Goal: Task Accomplishment & Management: Manage account settings

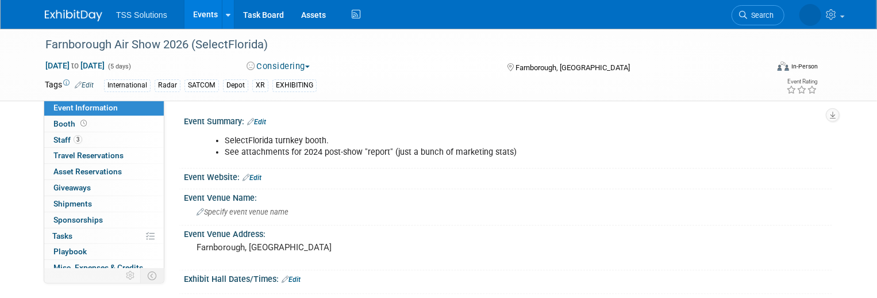
click at [206, 10] on link "Events" at bounding box center [205, 14] width 42 height 29
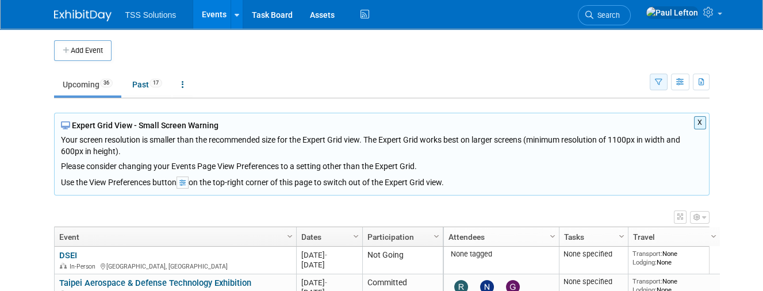
click at [659, 81] on icon "button" at bounding box center [658, 82] width 7 height 7
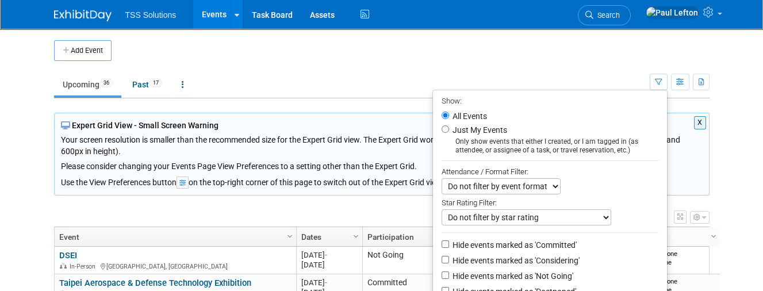
click at [528, 187] on select "Do not filter by event format Only show In-Person events Only show Virtual even…" at bounding box center [500, 186] width 119 height 16
select select "1"
click at [441, 178] on select "Do not filter by event format Only show In-Person events Only show Virtual even…" at bounding box center [500, 186] width 119 height 16
click at [521, 217] on select "Do not filter by star rating Only show events with no ratings (0 stars) Only sh…" at bounding box center [526, 217] width 170 height 16
click at [510, 113] on li "All Events" at bounding box center [550, 116] width 234 height 14
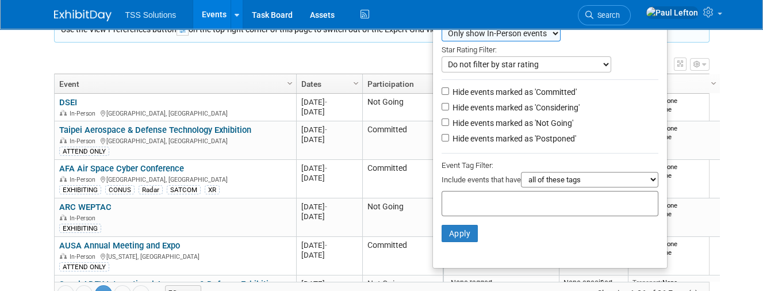
scroll to position [186, 0]
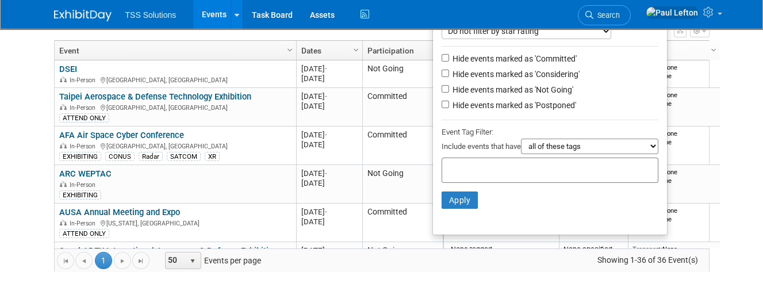
click at [561, 145] on select "all of these tags any one of these tags only and exactly these specific tags" at bounding box center [589, 147] width 137 height 16
click at [567, 121] on div at bounding box center [549, 123] width 217 height 6
click at [459, 201] on button "Apply" at bounding box center [459, 199] width 37 height 17
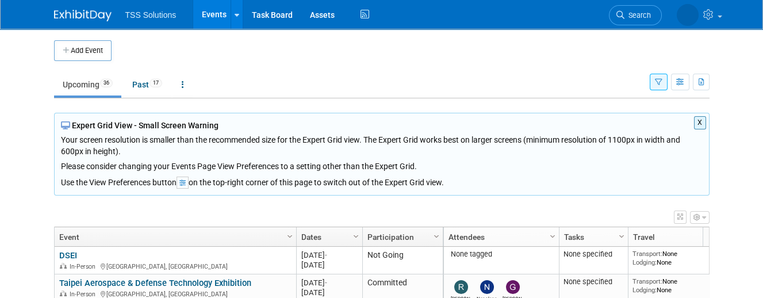
click at [664, 82] on button "button" at bounding box center [658, 82] width 18 height 17
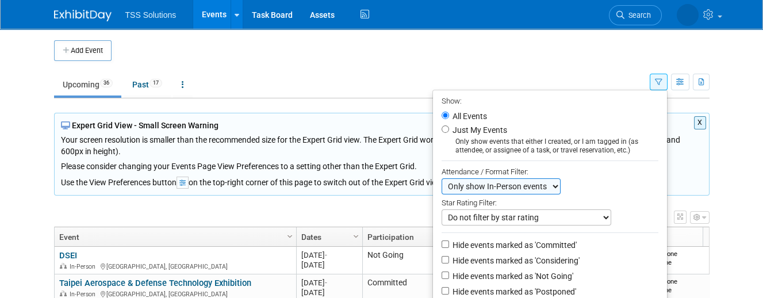
scroll to position [76, 0]
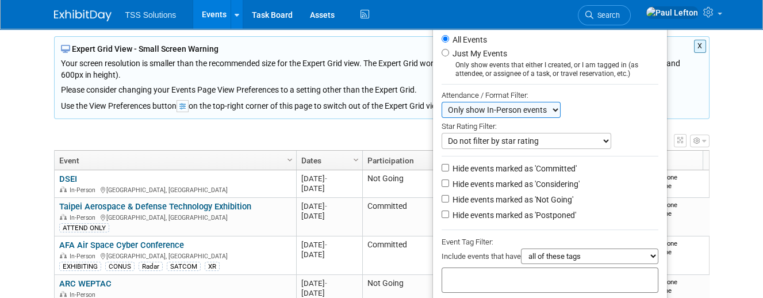
click at [548, 257] on select "all of these tags any one of these tags only and exactly these specific tags" at bounding box center [589, 256] width 137 height 16
select select "any"
click at [521, 248] on select "all of these tags any one of these tags only and exactly these specific tags" at bounding box center [589, 256] width 137 height 16
click at [488, 279] on input "text" at bounding box center [493, 277] width 92 height 11
type input "Exhibiting"
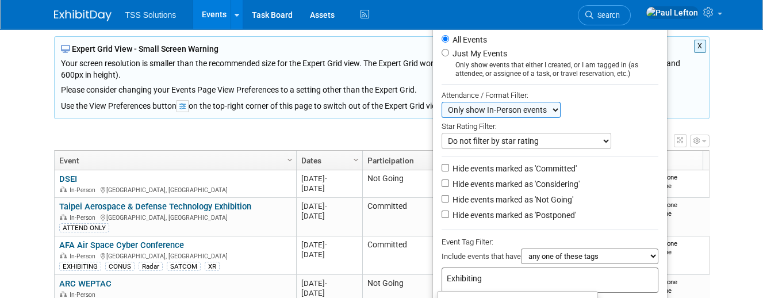
scroll to position [179, 0]
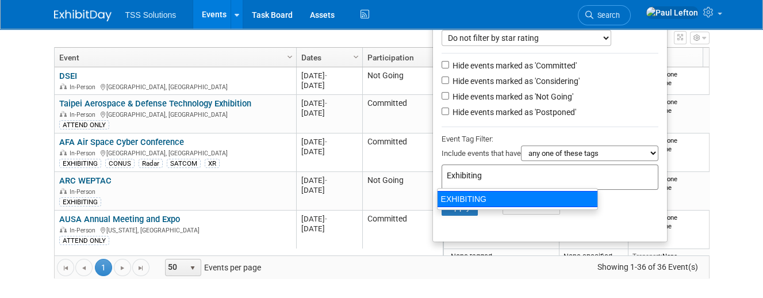
click at [468, 197] on div "EXHIBITING" at bounding box center [517, 199] width 161 height 16
type input "EXHIBITING"
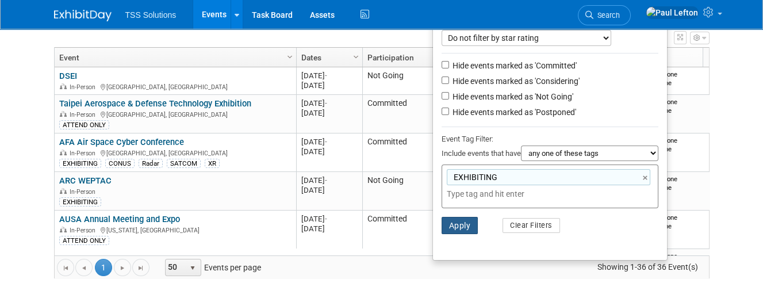
click at [448, 228] on button "Apply" at bounding box center [459, 225] width 37 height 17
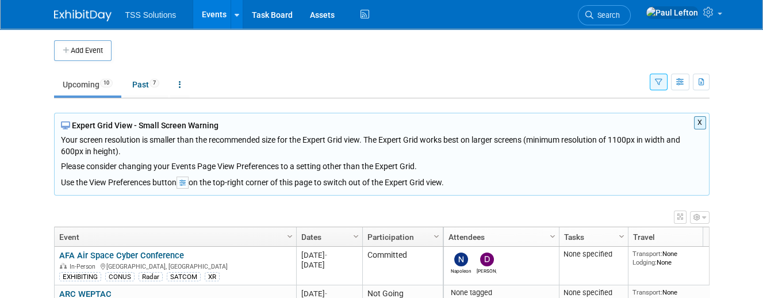
click at [700, 214] on button "button" at bounding box center [700, 217] width 20 height 13
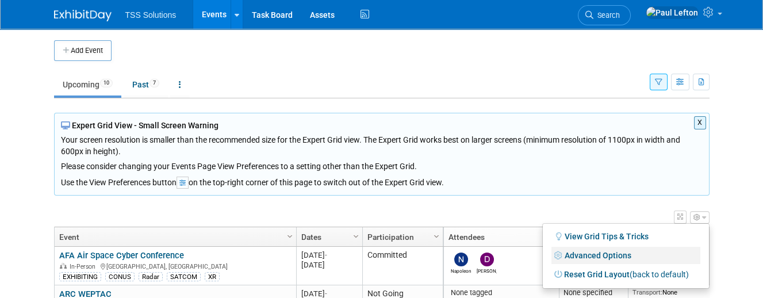
click at [593, 247] on link "Advanced Options" at bounding box center [625, 255] width 149 height 17
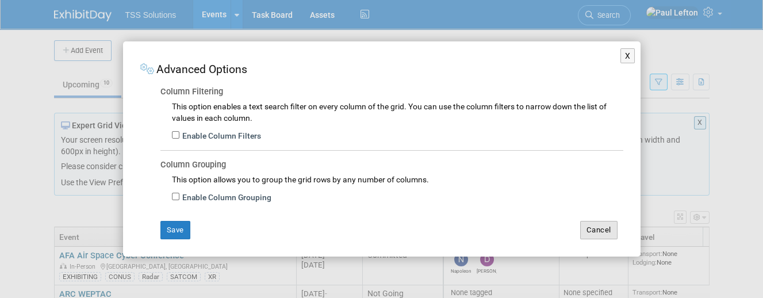
click at [599, 234] on button "Cancel" at bounding box center [598, 230] width 37 height 18
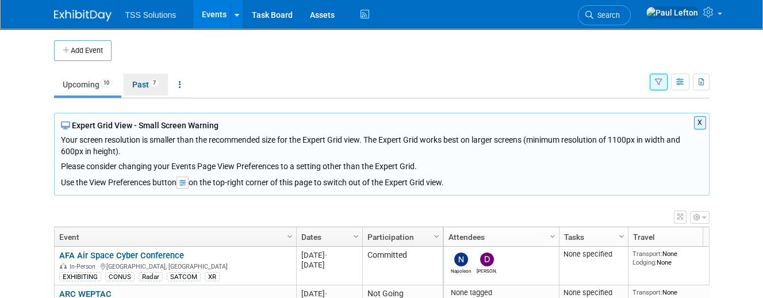
click at [142, 83] on link "Past 7" at bounding box center [146, 85] width 44 height 22
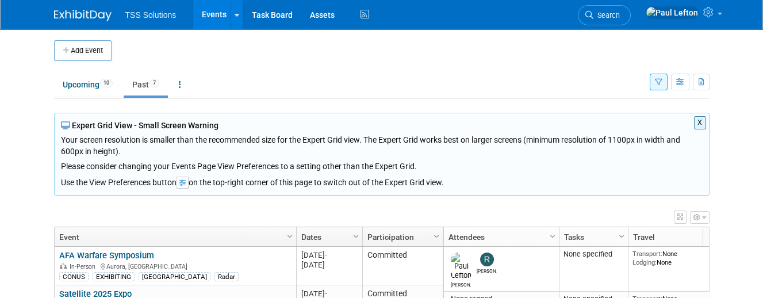
click at [702, 122] on button "X" at bounding box center [700, 122] width 12 height 13
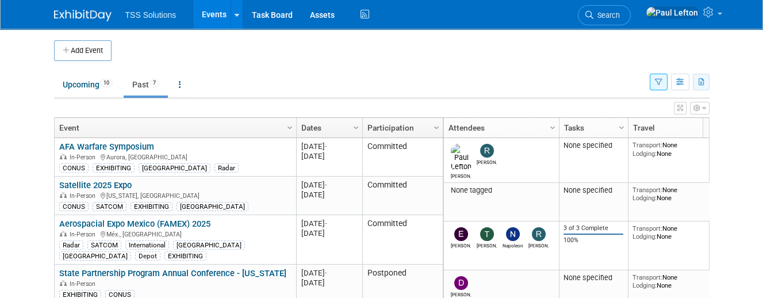
click at [701, 85] on button "button" at bounding box center [701, 82] width 17 height 17
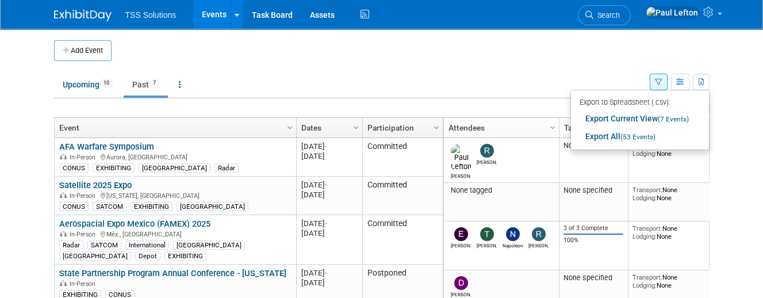
click at [589, 84] on ul "Upcoming 10 Past 7 All Events 17 Past and Upcoming Grouped Annually Events grou…" at bounding box center [351, 85] width 595 height 26
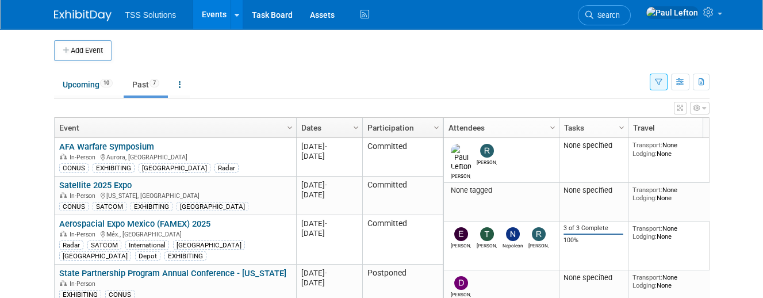
click at [696, 105] on icon "button" at bounding box center [696, 108] width 7 height 7
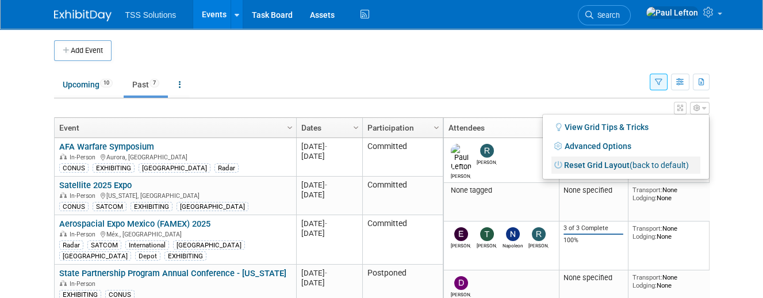
click at [611, 161] on link "Reset Grid Layout (back to default)" at bounding box center [625, 164] width 149 height 17
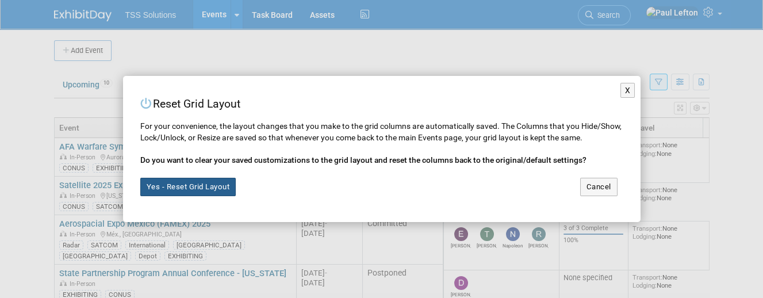
click at [209, 188] on button "Yes - Reset Grid Layout" at bounding box center [188, 187] width 96 height 18
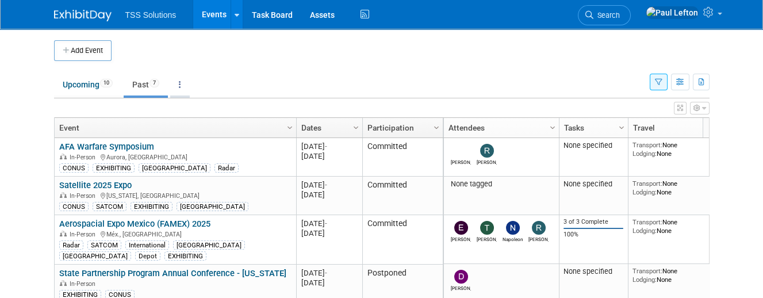
click at [178, 83] on link at bounding box center [180, 85] width 20 height 22
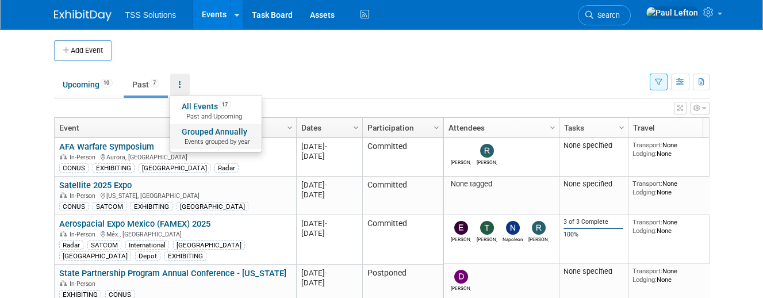
click at [215, 132] on link "Grouped Annually Events grouped by year" at bounding box center [215, 136] width 91 height 25
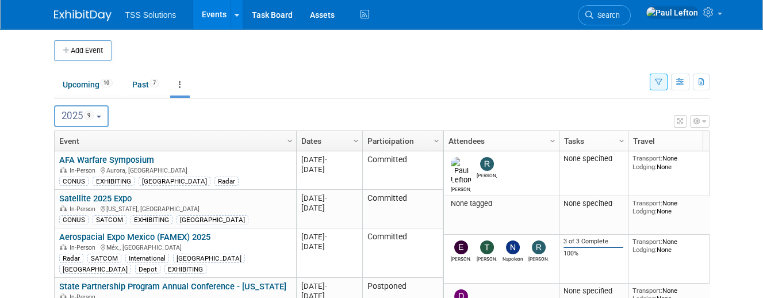
click at [683, 120] on button "button" at bounding box center [680, 121] width 13 height 13
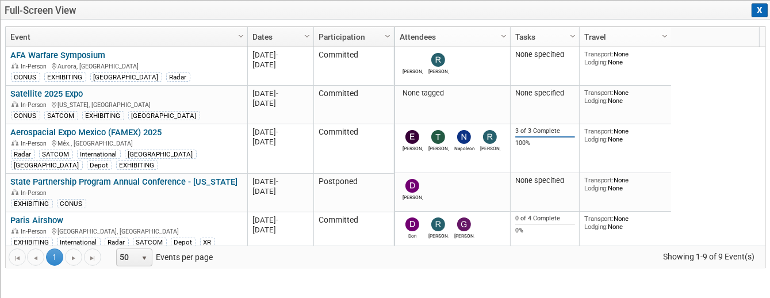
click at [757, 12] on button "X" at bounding box center [759, 10] width 16 height 14
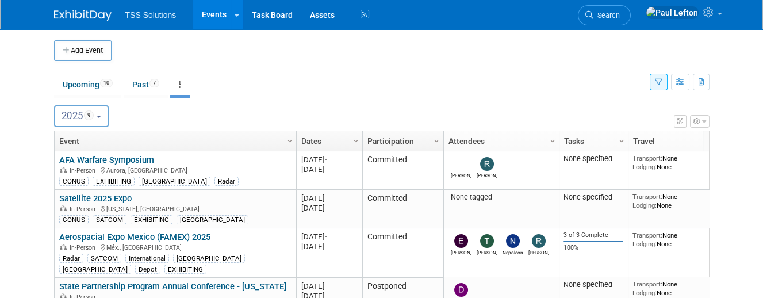
click at [656, 83] on icon "button" at bounding box center [658, 82] width 7 height 7
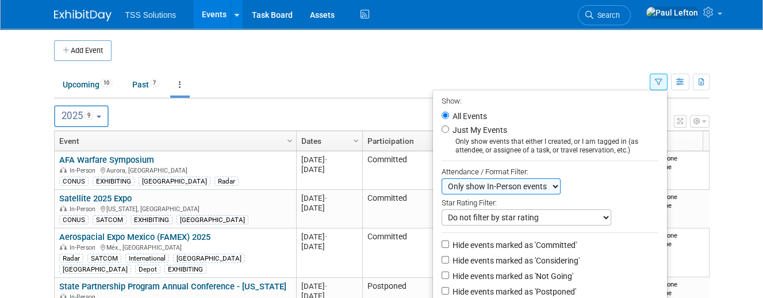
drag, startPoint x: 582, startPoint y: 45, endPoint x: 620, endPoint y: 55, distance: 38.6
click at [582, 46] on td at bounding box center [394, 50] width 566 height 21
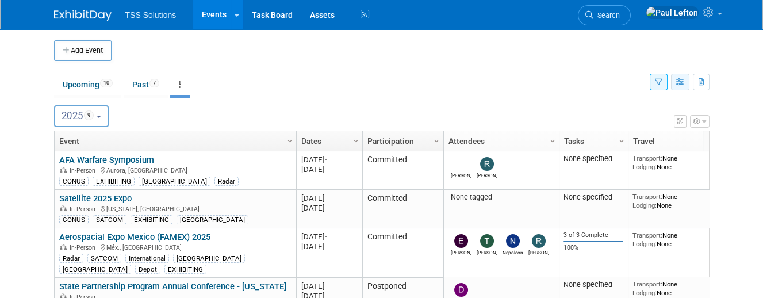
click at [678, 85] on button "button" at bounding box center [680, 82] width 18 height 17
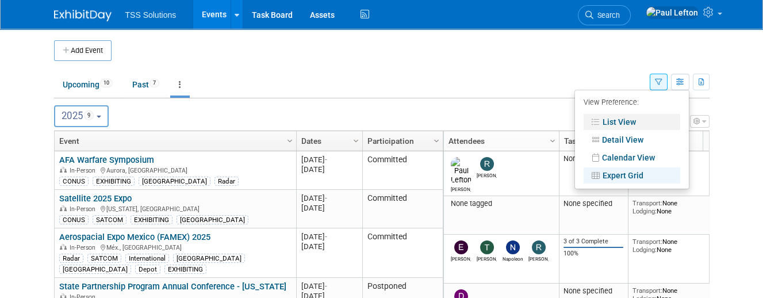
click at [607, 121] on link "List View" at bounding box center [631, 122] width 97 height 16
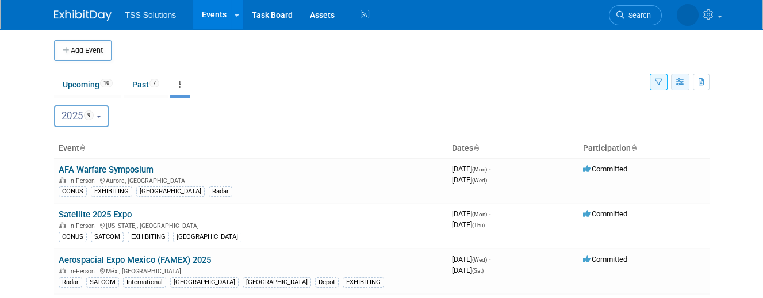
click at [683, 82] on icon "button" at bounding box center [680, 82] width 9 height 7
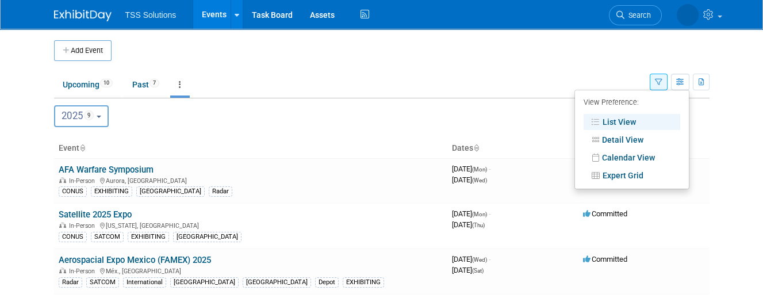
click at [649, 82] on ul "Upcoming 10 Past 7 All Events 17 Past and Upcoming Grouped Annually Events grou…" at bounding box center [351, 85] width 595 height 26
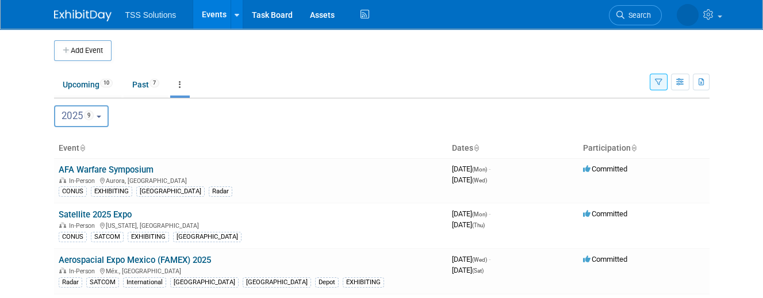
click at [656, 81] on icon "button" at bounding box center [658, 82] width 7 height 7
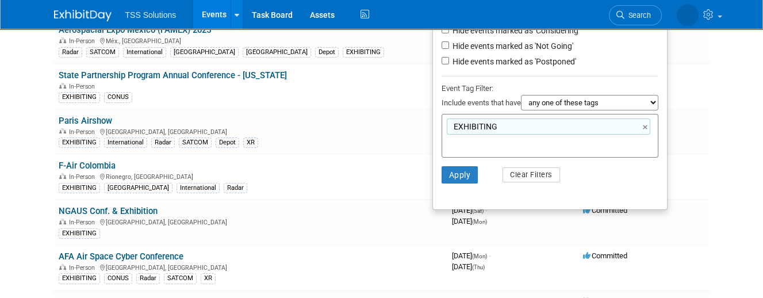
scroll to position [153, 0]
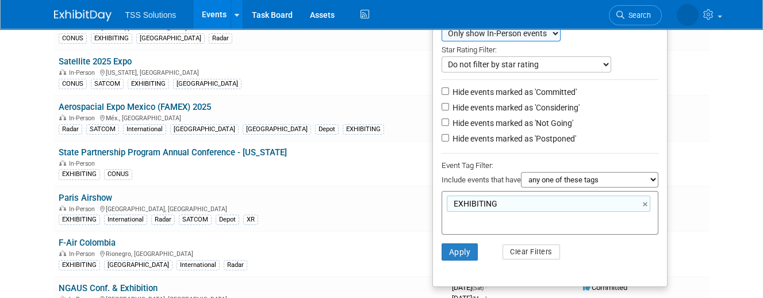
click at [563, 180] on select "all of these tags any one of these tags only and exactly these specific tags" at bounding box center [589, 180] width 137 height 16
click at [528, 150] on ul "Show: All Events Just My Events Only show events that either I created, or I am…" at bounding box center [549, 112] width 235 height 350
click at [441, 122] on input "Hide events marked as 'Not Going'" at bounding box center [444, 121] width 7 height 7
checkbox input "true"
click at [441, 137] on input "Hide events marked as 'Postponed'" at bounding box center [444, 137] width 7 height 7
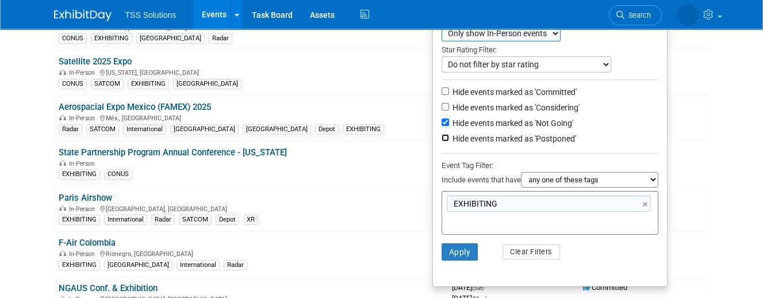
checkbox input "true"
click at [461, 248] on button "Apply" at bounding box center [459, 251] width 37 height 17
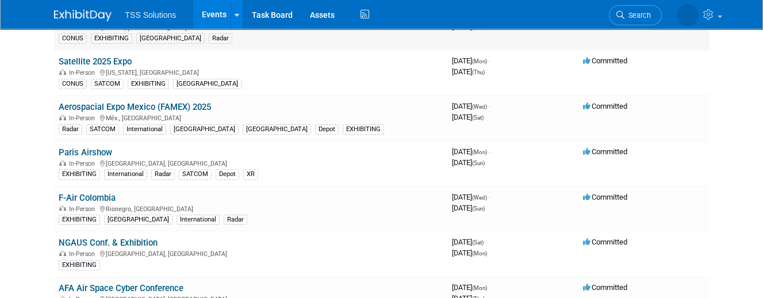
scroll to position [230, 0]
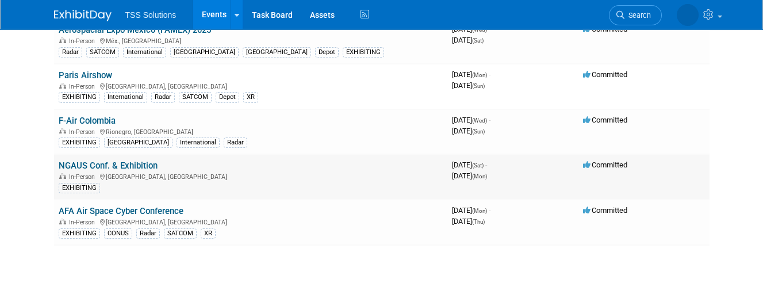
click at [136, 161] on link "NGAUS Conf. & Exhibition" at bounding box center [108, 165] width 99 height 10
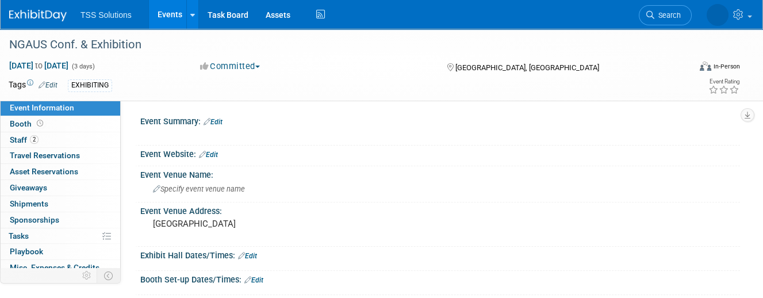
click at [48, 82] on link "Edit" at bounding box center [48, 85] width 19 height 8
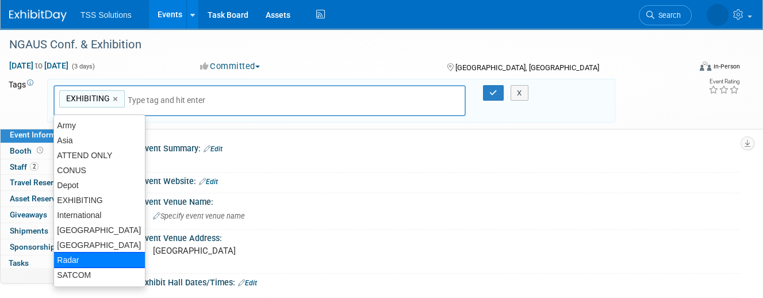
scroll to position [12, 0]
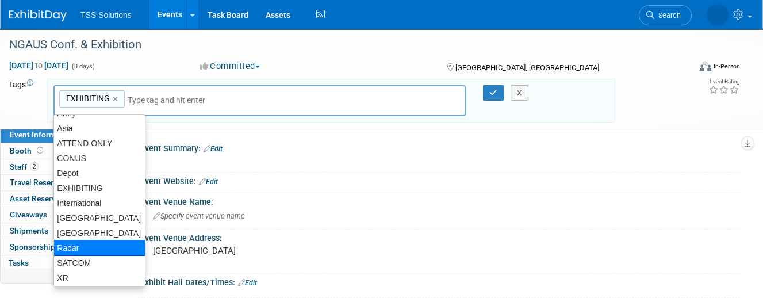
click at [90, 243] on div "Radar" at bounding box center [99, 248] width 92 height 16
type input "EXHIBITING, Radar"
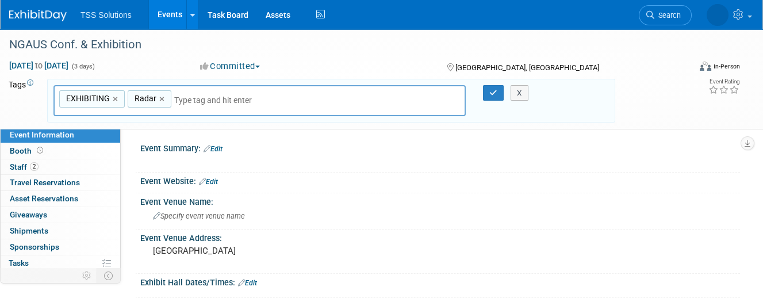
click at [179, 101] on input "text" at bounding box center [254, 99] width 161 height 11
type input "d"
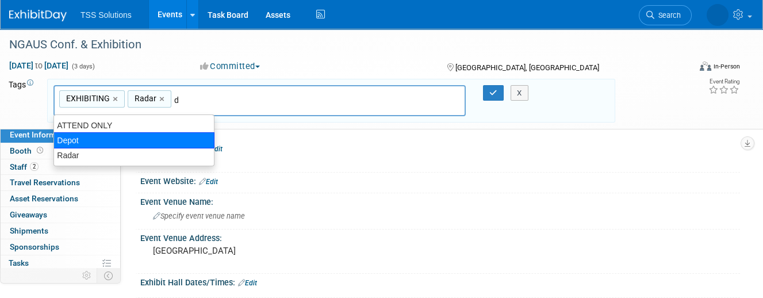
click at [95, 143] on div "Depot" at bounding box center [133, 140] width 161 height 16
type input "EXHIBITING, Radar, Depot"
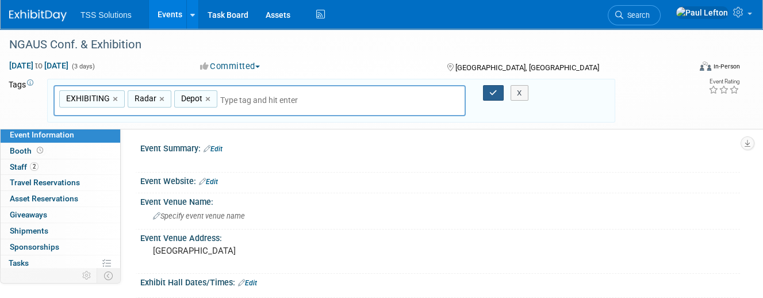
click at [490, 93] on icon "button" at bounding box center [493, 92] width 8 height 7
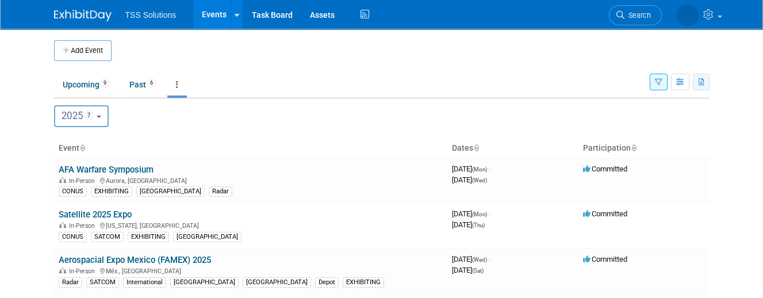
click at [702, 79] on icon "button" at bounding box center [701, 82] width 6 height 7
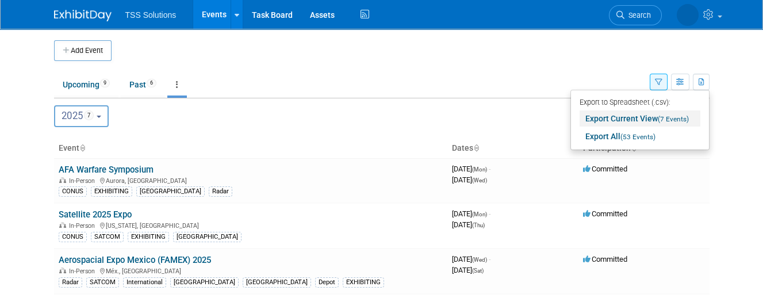
click at [626, 118] on link "Export Current View (7 Events)" at bounding box center [639, 118] width 121 height 16
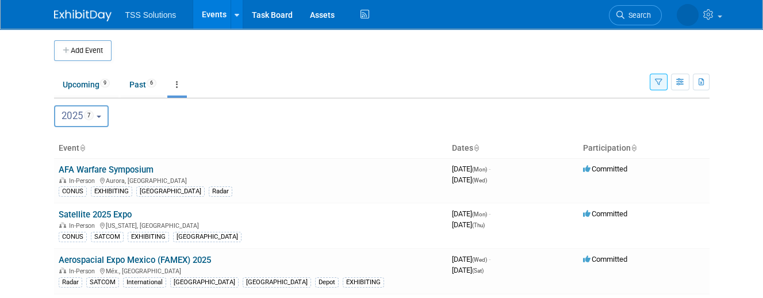
click at [101, 116] on b "button" at bounding box center [99, 117] width 5 height 2
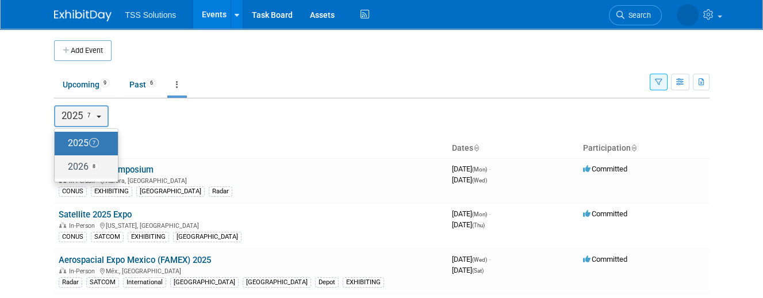
click at [98, 163] on span "8" at bounding box center [94, 165] width 10 height 9
click at [64, 163] on input "2026 8" at bounding box center [59, 166] width 7 height 7
select select "2026"
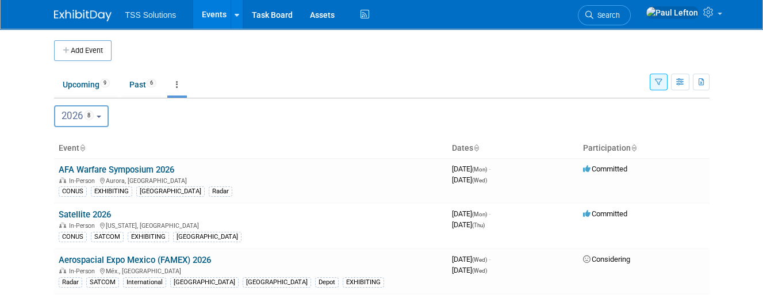
click at [660, 80] on icon "button" at bounding box center [658, 82] width 7 height 7
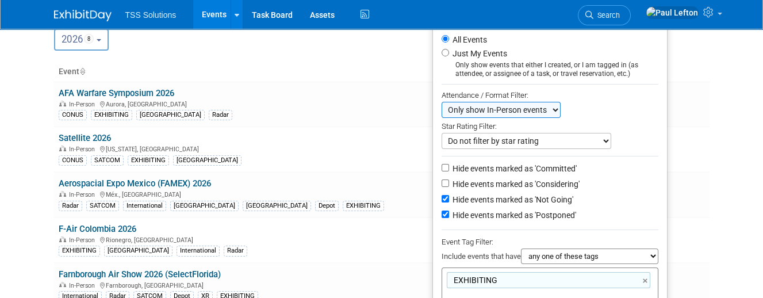
scroll to position [230, 0]
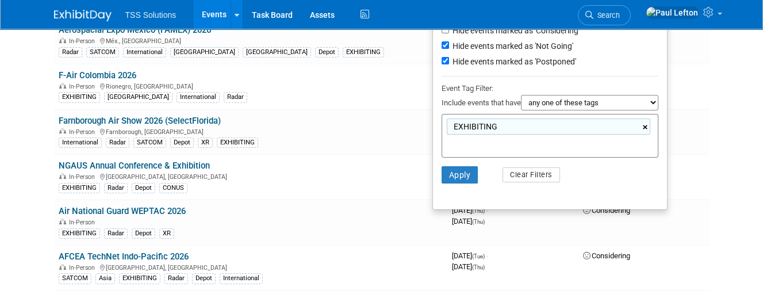
click at [644, 123] on link "×" at bounding box center [646, 127] width 7 height 13
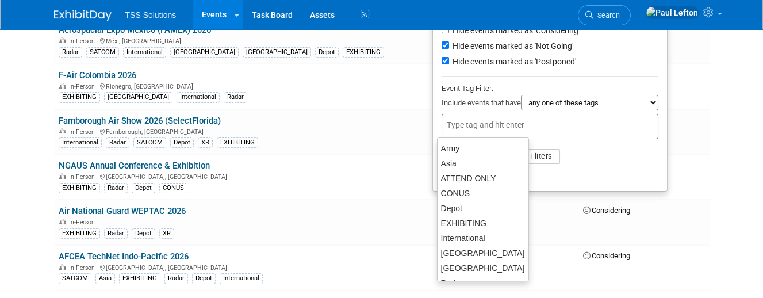
click at [589, 132] on div at bounding box center [549, 126] width 217 height 25
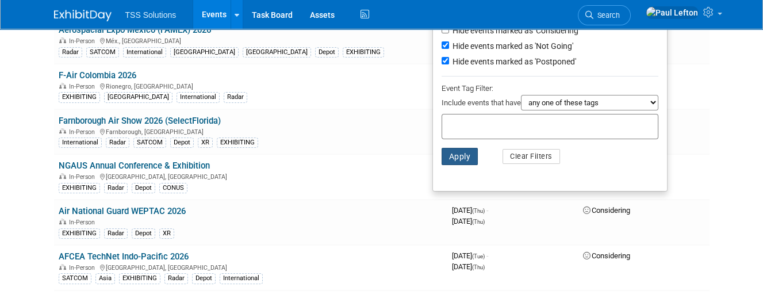
click at [443, 157] on button "Apply" at bounding box center [459, 156] width 37 height 17
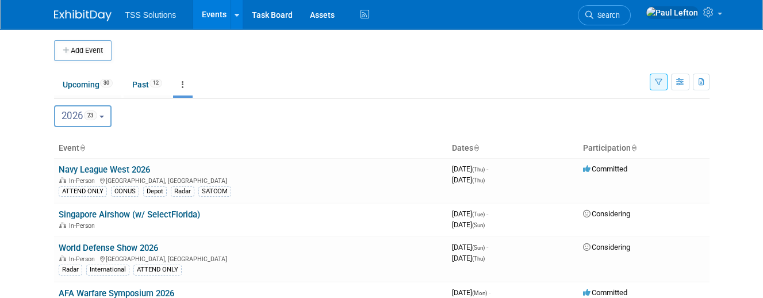
click at [97, 118] on span "2026 23" at bounding box center [79, 115] width 36 height 11
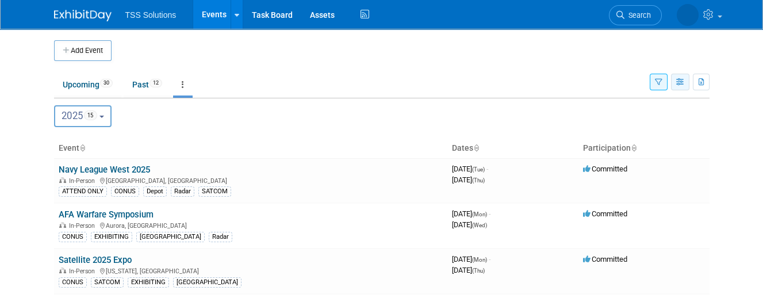
click at [680, 83] on icon "button" at bounding box center [680, 82] width 9 height 7
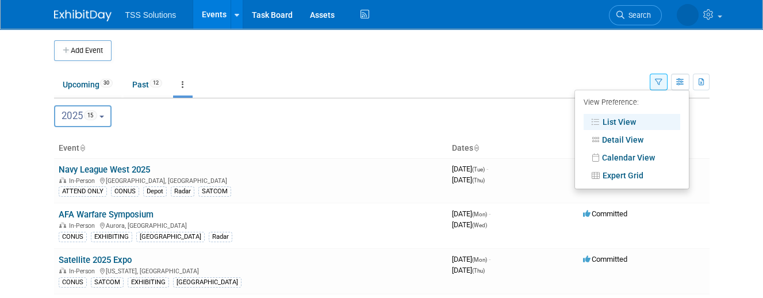
click at [655, 82] on icon "button" at bounding box center [658, 82] width 7 height 7
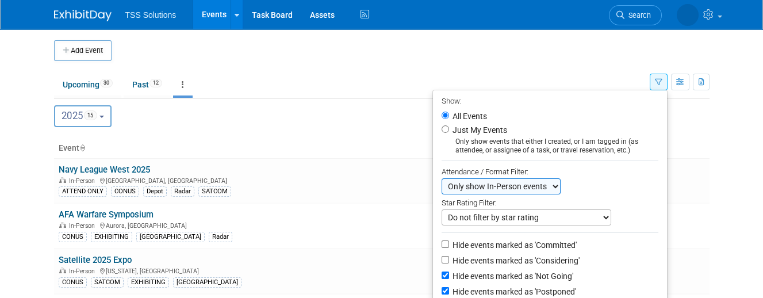
click at [536, 183] on select "Do not filter by event format Only show In-Person events Only show Virtual even…" at bounding box center [500, 186] width 119 height 16
select select "0"
click at [441, 178] on select "Do not filter by event format Only show In-Person events Only show Virtual even…" at bounding box center [500, 186] width 119 height 16
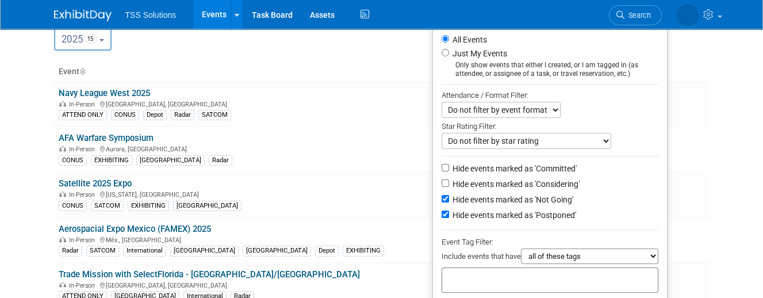
scroll to position [153, 0]
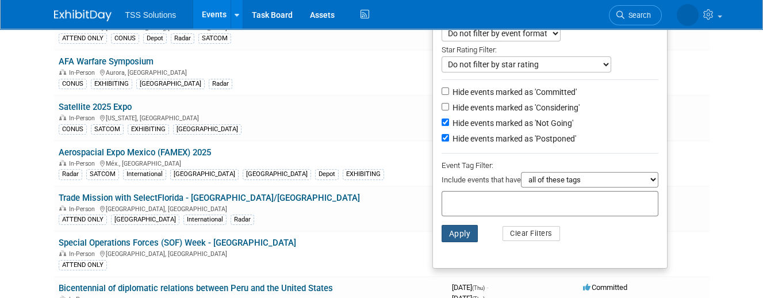
click at [452, 231] on button "Apply" at bounding box center [459, 233] width 37 height 17
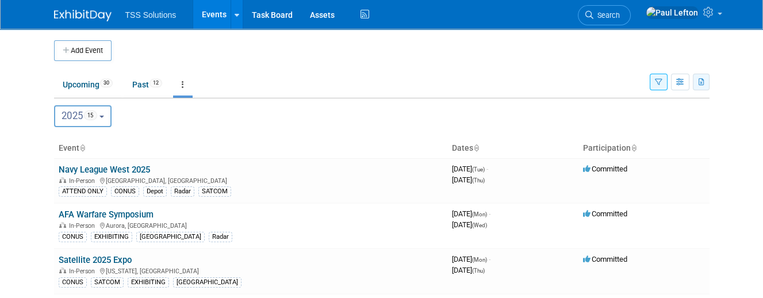
click at [703, 82] on icon "button" at bounding box center [701, 82] width 6 height 7
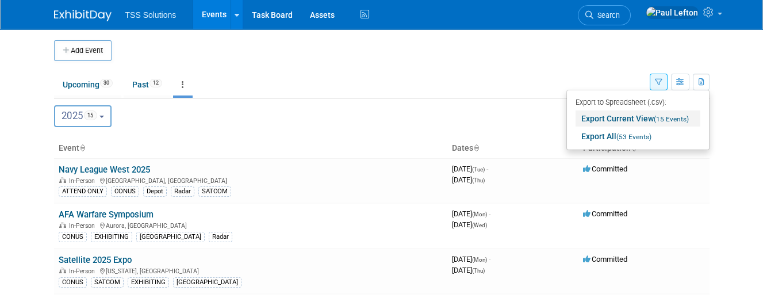
click at [610, 117] on link "Export Current View (15 Events)" at bounding box center [637, 118] width 125 height 16
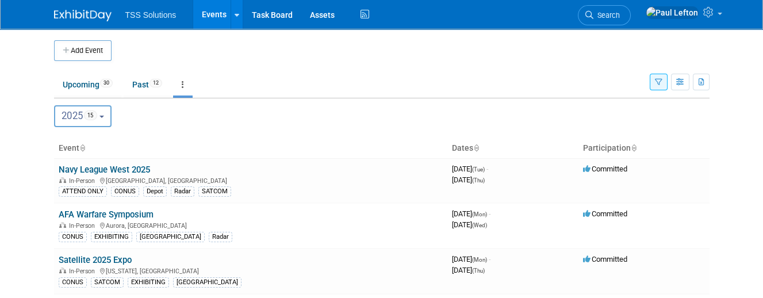
click at [102, 118] on button "2025 15" at bounding box center [83, 116] width 58 height 22
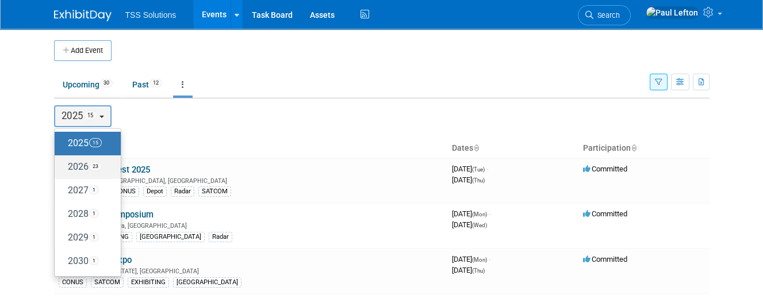
click at [89, 161] on label "2026 23" at bounding box center [84, 166] width 49 height 19
click at [64, 163] on input "2026 23" at bounding box center [59, 166] width 7 height 7
select select "2026"
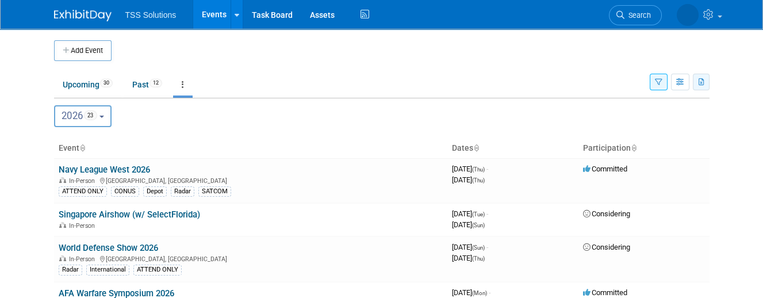
click at [698, 82] on icon "button" at bounding box center [701, 82] width 6 height 7
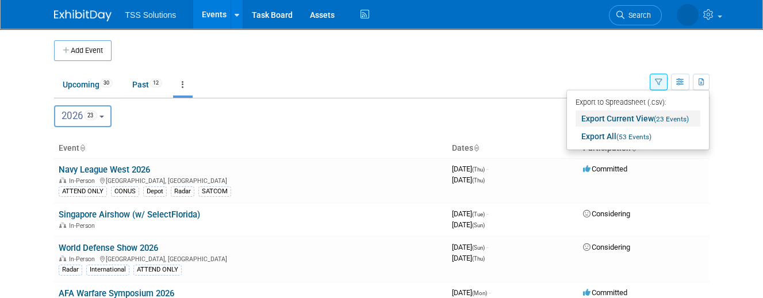
click at [636, 118] on link "Export Current View (23 Events)" at bounding box center [637, 118] width 125 height 16
